Goal: Task Accomplishment & Management: Use online tool/utility

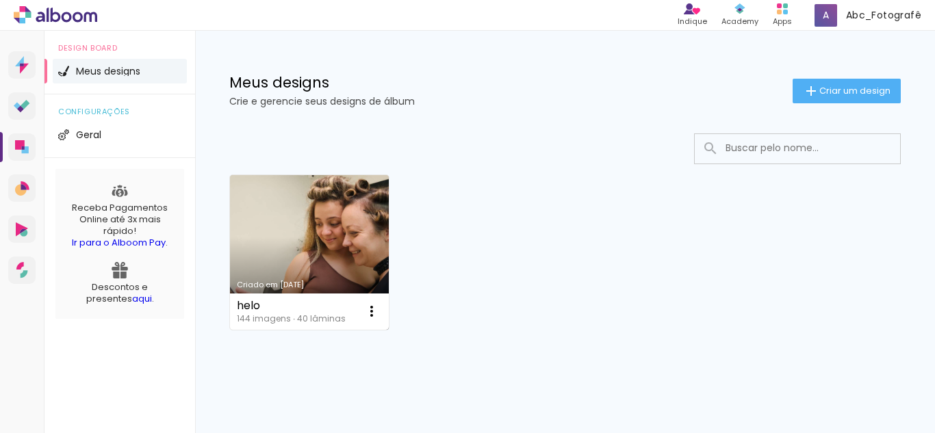
click at [328, 239] on link "Criado em [DATE]" at bounding box center [309, 252] width 159 height 155
